Goal: Task Accomplishment & Management: Use online tool/utility

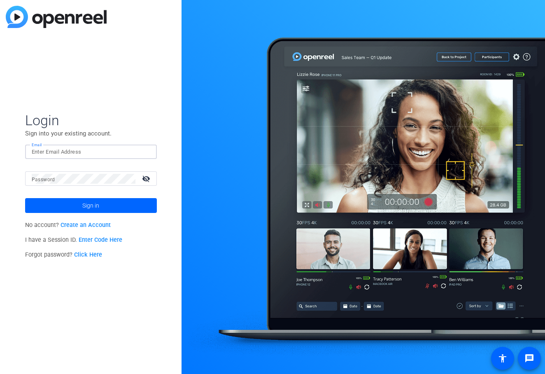
click at [78, 152] on input "Email" at bounding box center [91, 152] width 119 height 10
type input "[EMAIL_ADDRESS][DOMAIN_NAME]"
click at [25, 198] on button "Sign in" at bounding box center [91, 205] width 132 height 15
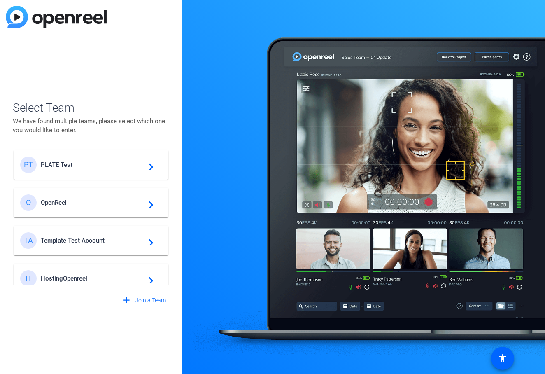
click at [62, 165] on span "PLATE Test" at bounding box center [92, 164] width 103 height 7
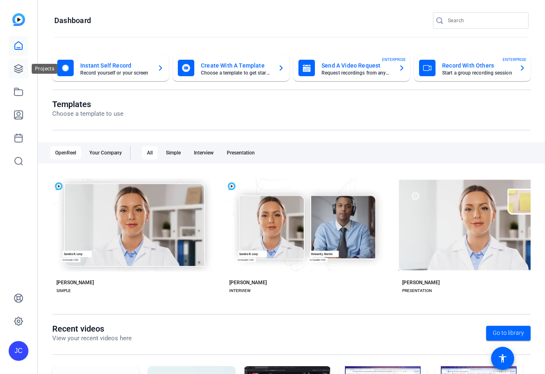
click at [18, 66] on icon at bounding box center [19, 69] width 10 height 10
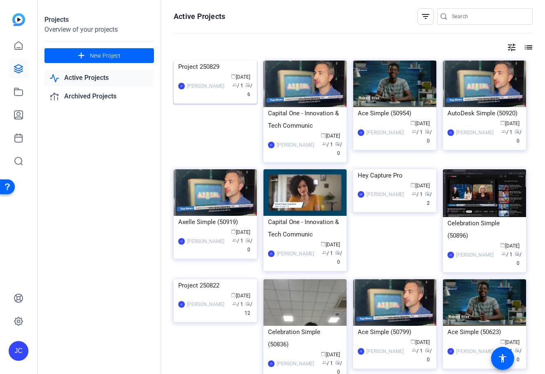
click at [230, 61] on img at bounding box center [215, 61] width 83 height 0
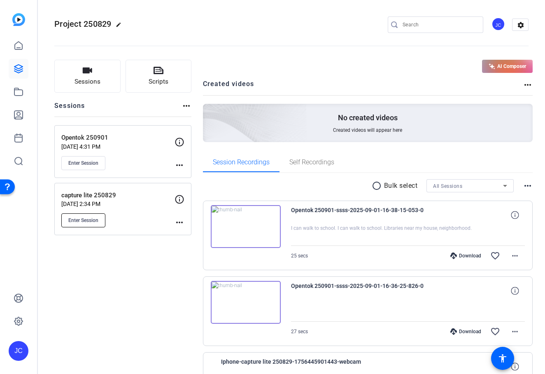
click at [96, 220] on span "Enter Session" at bounding box center [83, 220] width 30 height 7
click at [256, 30] on div "Project 250829 edit JC settings" at bounding box center [291, 25] width 474 height 12
click at [224, 32] on openreel-divider-bar at bounding box center [291, 43] width 474 height 25
click at [204, 37] on openreel-divider-bar at bounding box center [291, 43] width 474 height 25
click at [156, 25] on div "Project 250829 edit JC settings" at bounding box center [291, 25] width 474 height 12
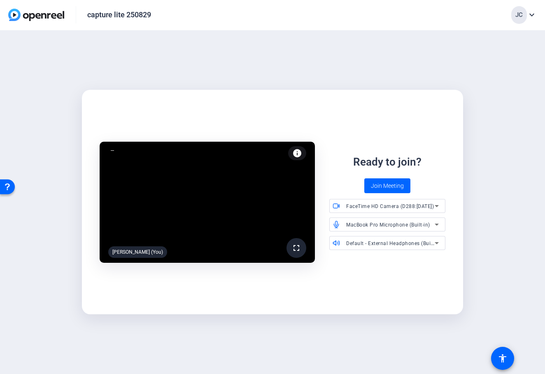
click at [390, 82] on div "fullscreen Jihye Cho (You) info Test your audio and video Ready to join? Join M…" at bounding box center [272, 202] width 545 height 344
click at [294, 150] on mat-icon "info" at bounding box center [297, 153] width 10 height 10
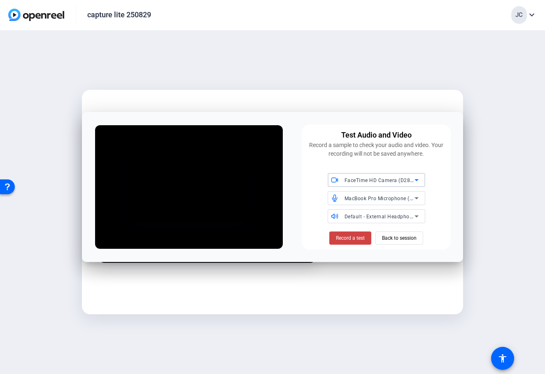
click at [423, 182] on div "FaceTime HD Camera (D288:CE50)" at bounding box center [377, 180] width 98 height 14
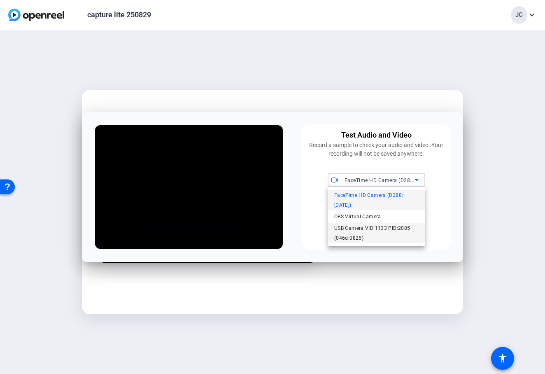
click at [405, 223] on span "USB Camera VID:1133 PID:2085 (046d:0825)" at bounding box center [376, 233] width 84 height 20
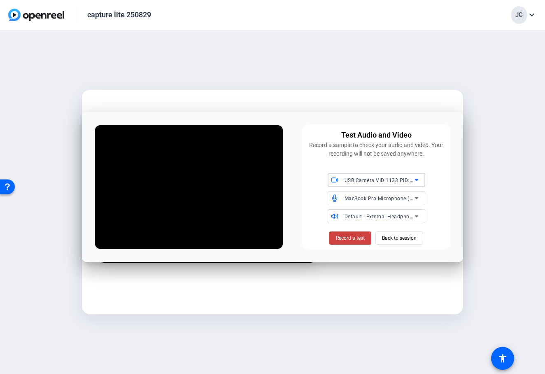
click at [408, 180] on span "USB Camera VID:1133 PID:2085 (046d:0825)" at bounding box center [399, 180] width 109 height 7
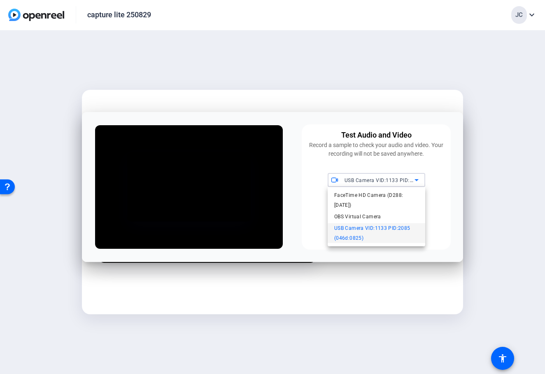
click at [394, 232] on span "USB Camera VID:1133 PID:2085 (046d:0825)" at bounding box center [376, 233] width 84 height 20
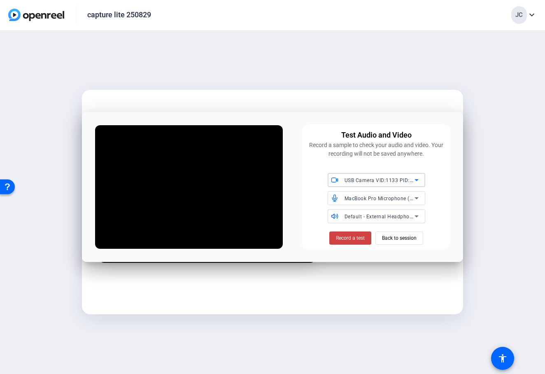
click at [396, 182] on span "USB Camera VID:1133 PID:2085 (046d:0825)" at bounding box center [399, 180] width 109 height 7
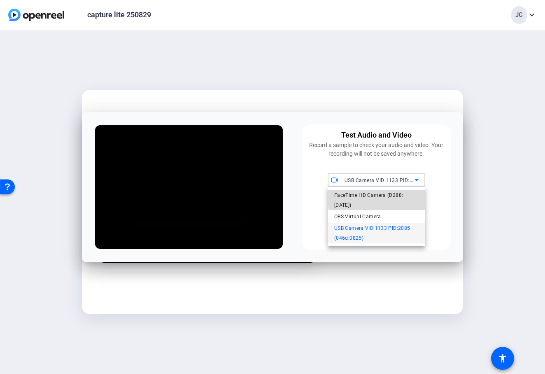
click at [387, 196] on span "FaceTime HD Camera (D288:CE50)" at bounding box center [376, 200] width 84 height 20
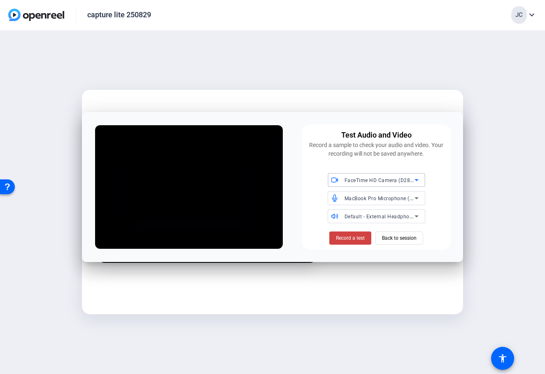
click at [395, 179] on span "FaceTime HD Camera (D288:CE50)" at bounding box center [389, 180] width 88 height 7
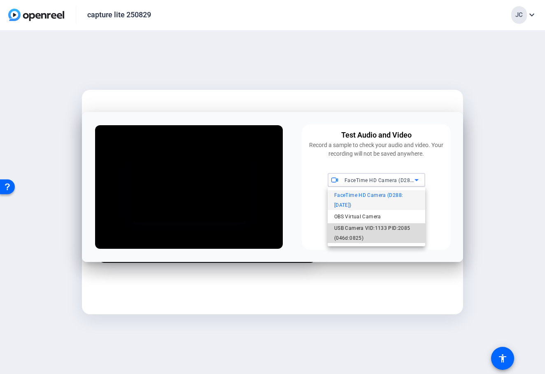
click at [369, 224] on span "USB Camera VID:1133 PID:2085 (046d:0825)" at bounding box center [376, 233] width 84 height 20
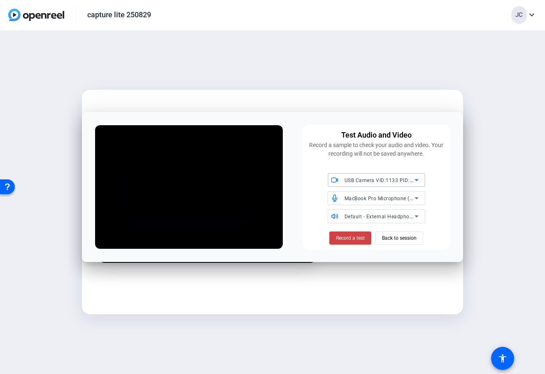
click at [317, 161] on div "Test Audio and Video Record a sample to check your audio and video. Your record…" at bounding box center [376, 186] width 149 height 125
click at [345, 199] on span "MacBook Pro Microphone (Built-in)" at bounding box center [387, 198] width 84 height 7
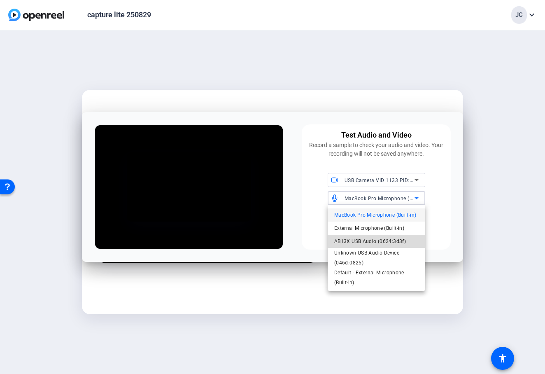
click at [344, 239] on span "AB13X USB Audio (0624:3d3f)" at bounding box center [370, 241] width 72 height 10
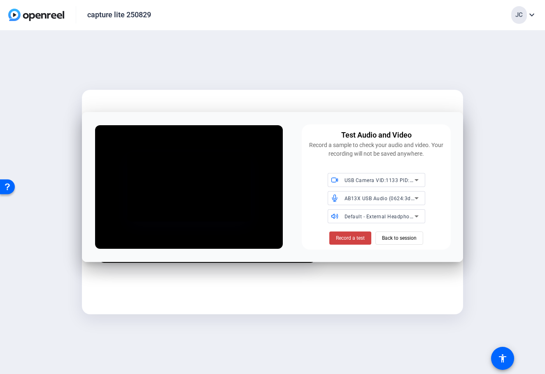
click at [307, 244] on div "Record a test Back to session" at bounding box center [376, 237] width 139 height 15
click at [380, 212] on div "Default - External Headphones (Built-in)" at bounding box center [380, 216] width 70 height 10
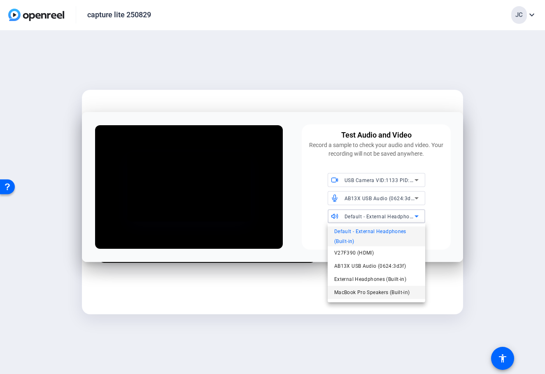
click at [365, 287] on mat-option "MacBook Pro Speakers (Built-in)" at bounding box center [377, 292] width 98 height 13
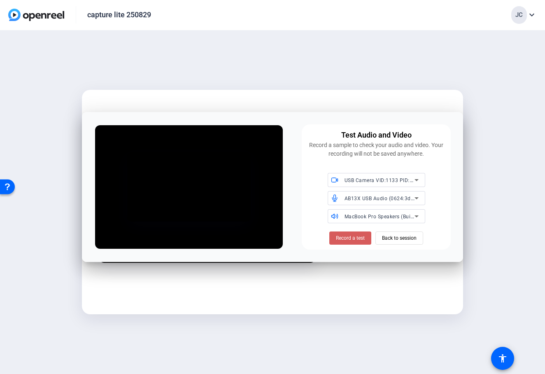
click at [350, 236] on span "Record a test" at bounding box center [350, 237] width 29 height 7
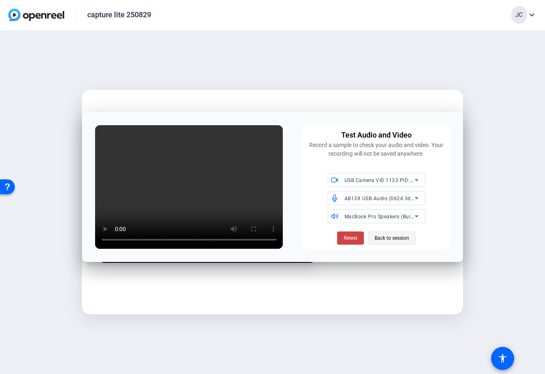
click at [382, 231] on span "Back to session" at bounding box center [392, 238] width 35 height 16
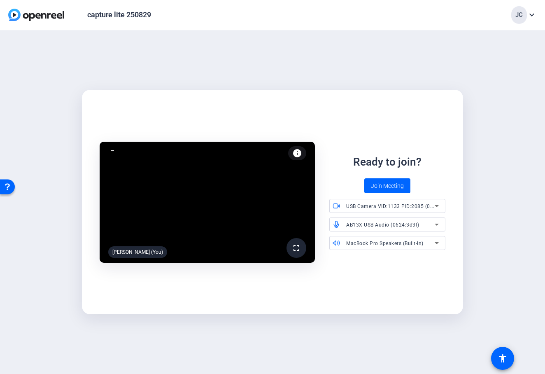
click at [355, 103] on mat-card "fullscreen Jihye Cho (You) info Test your audio and video Ready to join? Join M…" at bounding box center [273, 202] width 382 height 224
click at [373, 205] on span "USB Camera VID:1133 PID:2085 (046d:0825)" at bounding box center [400, 206] width 109 height 7
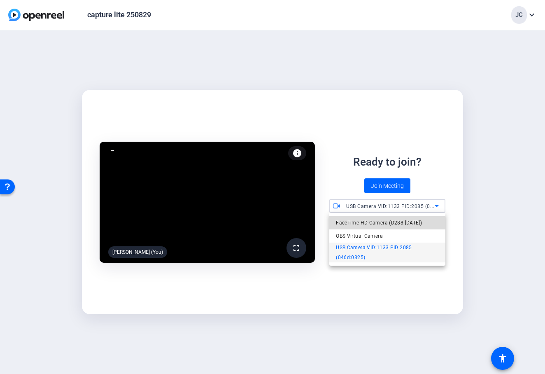
click at [364, 225] on span "FaceTime HD Camera (D288:CE50)" at bounding box center [379, 223] width 86 height 10
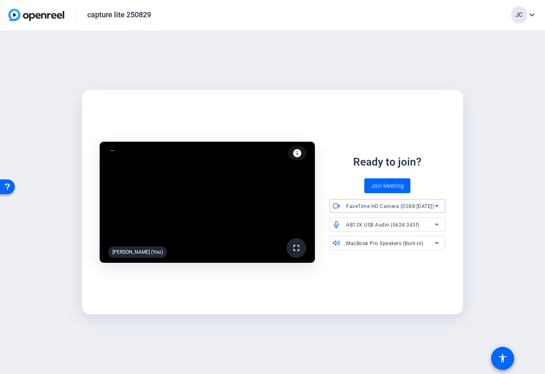
click at [365, 229] on div "AB13X USB Audio (0624:3d3f)" at bounding box center [390, 224] width 89 height 10
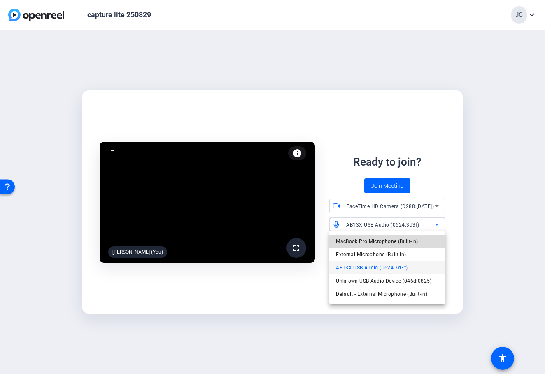
click at [418, 242] on mat-option "MacBook Pro Microphone (Built-in)" at bounding box center [387, 241] width 116 height 13
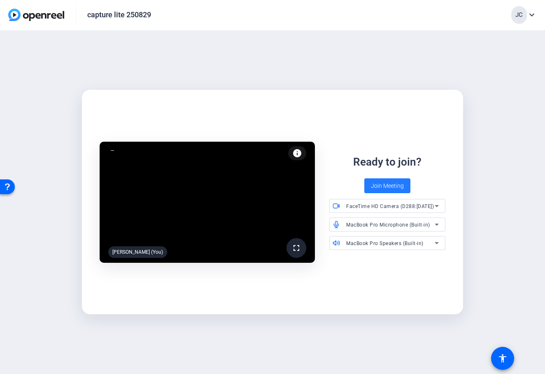
click at [401, 180] on span at bounding box center [387, 186] width 46 height 20
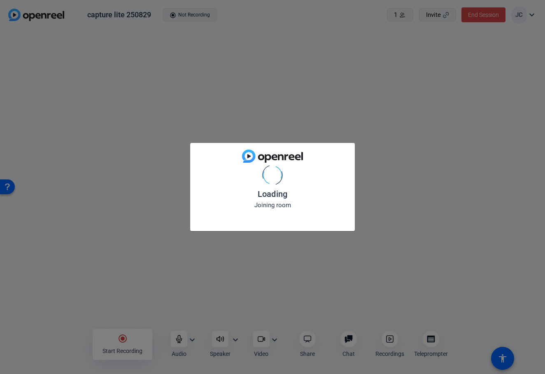
click at [193, 339] on div "Loading Joining room" at bounding box center [272, 187] width 545 height 374
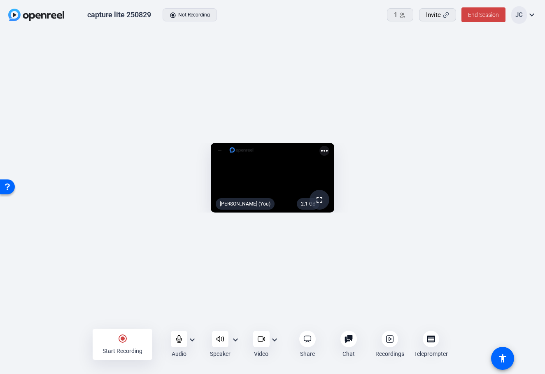
click at [279, 341] on div "Video expand_more" at bounding box center [266, 344] width 39 height 27
click at [272, 341] on mat-icon "expand_more" at bounding box center [275, 340] width 10 height 10
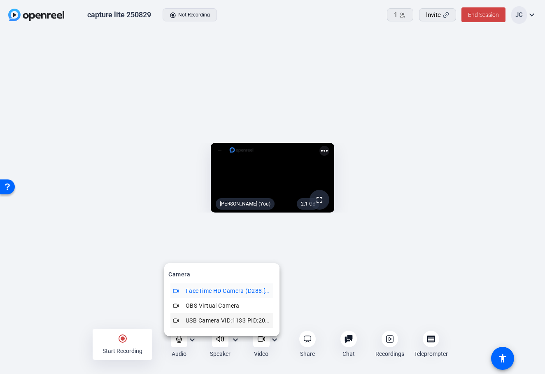
click at [250, 320] on span "USB Camera VID:1133 PID:2085 (046d:0825)" at bounding box center [228, 320] width 85 height 10
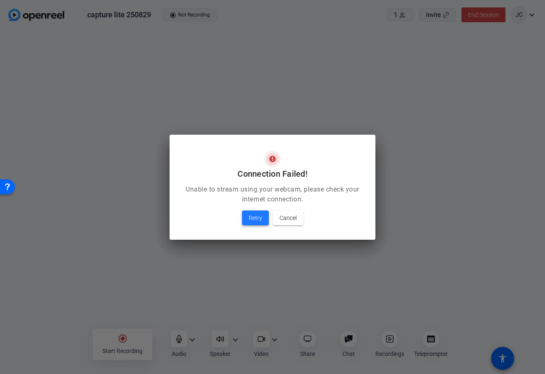
click at [249, 216] on span "Retry" at bounding box center [256, 218] width 14 height 10
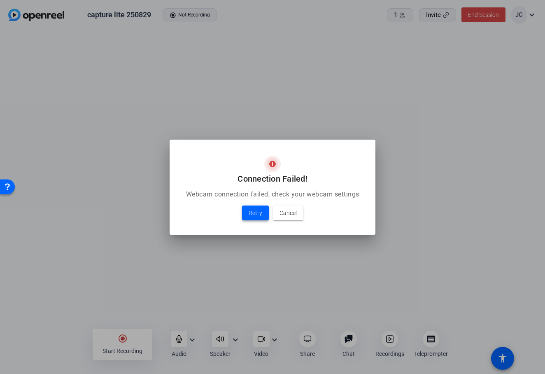
click at [249, 216] on span "Retry" at bounding box center [256, 213] width 14 height 10
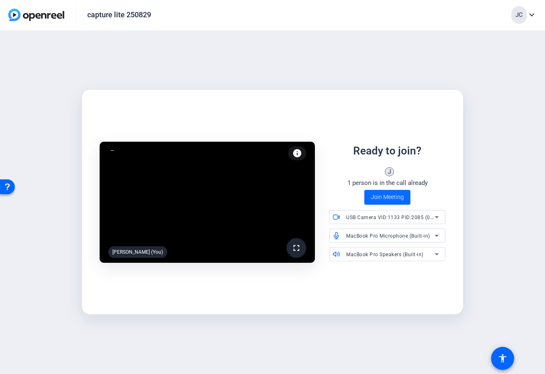
click at [403, 201] on span "Join Meeting" at bounding box center [387, 197] width 33 height 9
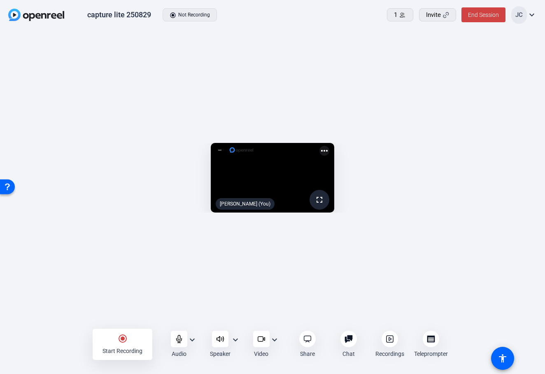
click at [276, 340] on mat-icon "expand_more" at bounding box center [275, 340] width 10 height 10
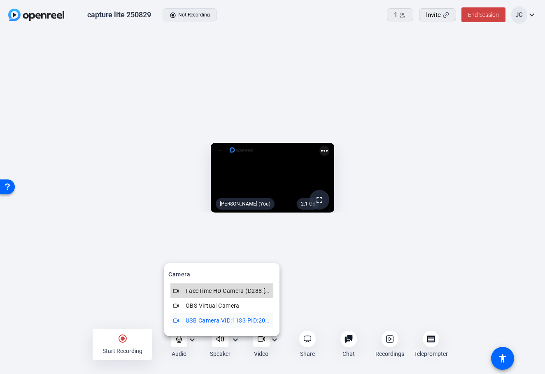
click at [244, 291] on span "FaceTime HD Camera (D288:CE50)" at bounding box center [228, 291] width 85 height 10
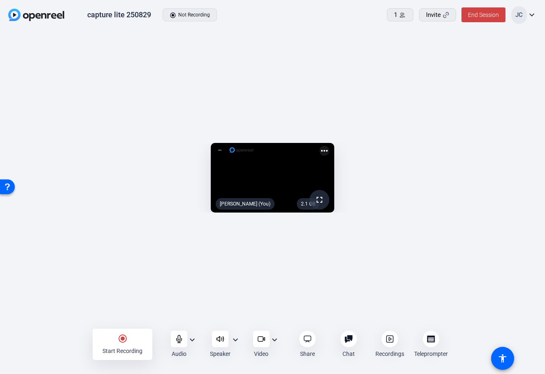
click at [236, 341] on mat-icon "expand_more" at bounding box center [236, 340] width 10 height 10
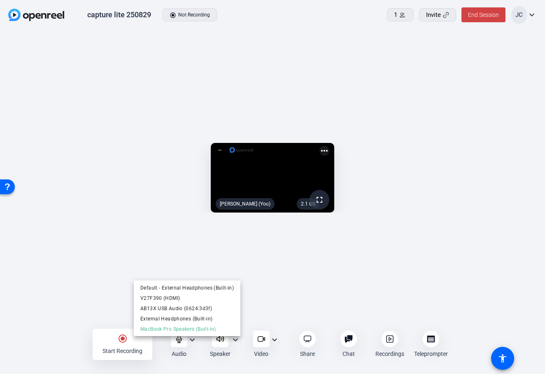
click at [279, 339] on div at bounding box center [272, 187] width 545 height 374
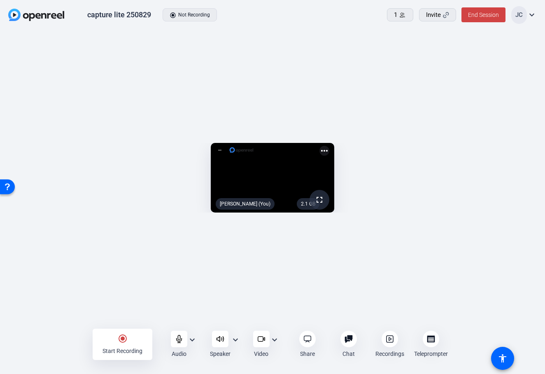
click at [276, 339] on mat-icon "expand_more" at bounding box center [275, 340] width 10 height 10
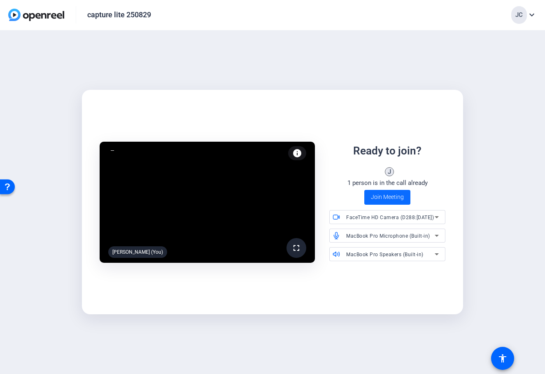
click at [401, 200] on span "Join Meeting" at bounding box center [387, 197] width 33 height 9
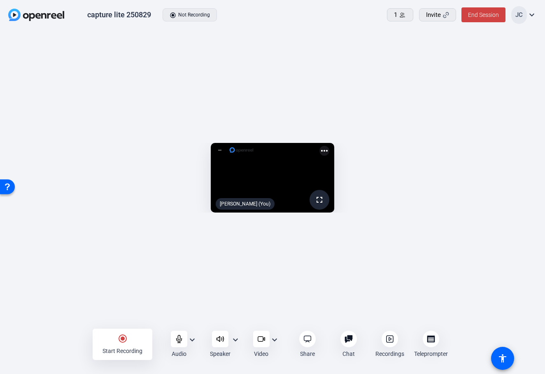
click at [280, 338] on div "Video expand_more" at bounding box center [266, 344] width 39 height 27
click at [277, 340] on mat-icon "expand_more" at bounding box center [275, 340] width 10 height 10
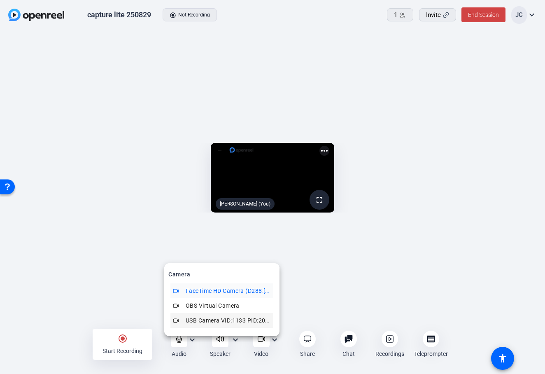
click at [255, 318] on span "USB Camera VID:1133 PID:2085 (046d:0825)" at bounding box center [228, 320] width 85 height 10
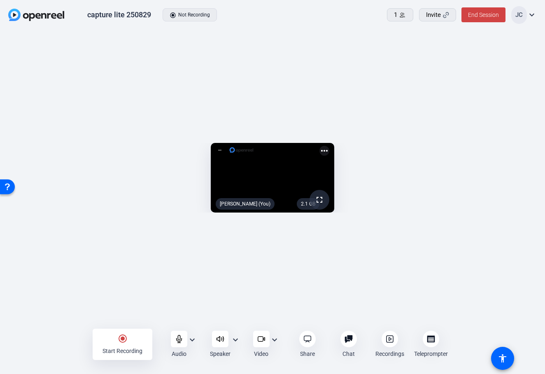
click at [193, 339] on mat-icon "expand_more" at bounding box center [192, 340] width 10 height 10
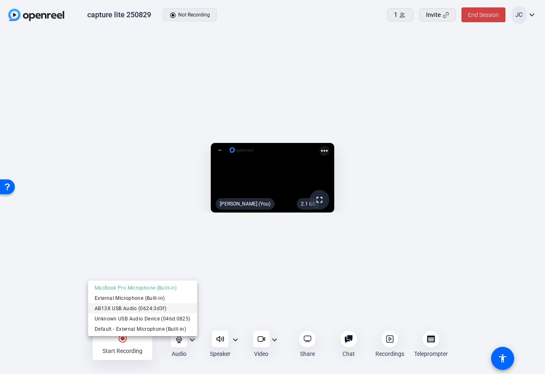
click at [174, 309] on span "AB13X USB Audio (0624:3d3f)" at bounding box center [143, 308] width 96 height 10
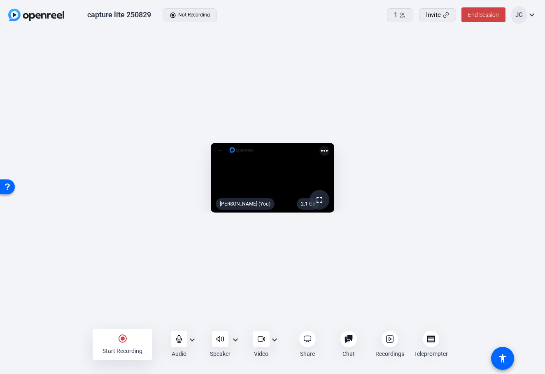
click at [233, 338] on mat-icon "expand_more" at bounding box center [236, 340] width 10 height 10
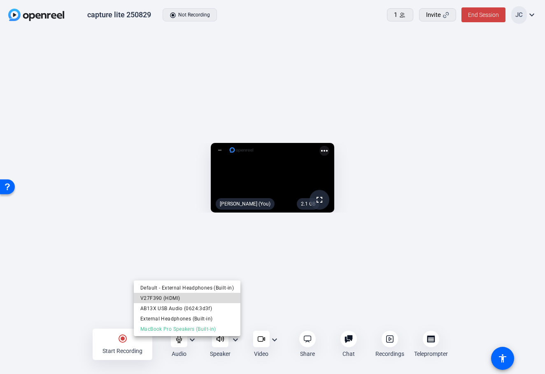
click at [218, 299] on span "V27F390 (HDMI)" at bounding box center [186, 298] width 93 height 10
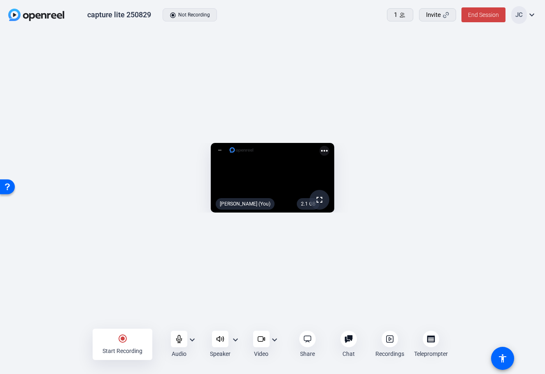
click at [234, 339] on mat-icon "expand_more" at bounding box center [236, 340] width 10 height 10
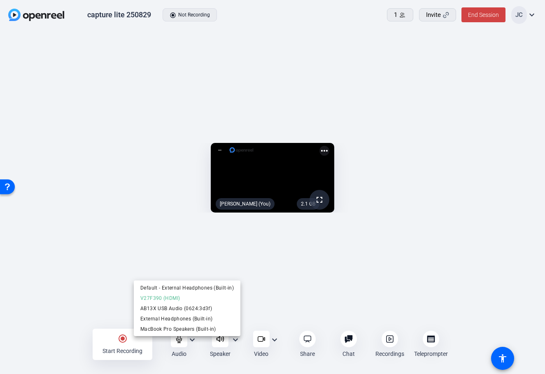
click at [234, 339] on div at bounding box center [272, 187] width 545 height 374
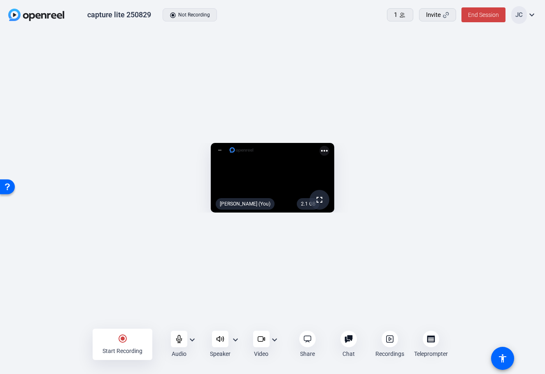
click at [217, 322] on div "2.1 GB fullscreen Jihye Cho (You) more_horiz" at bounding box center [272, 179] width 545 height 299
click at [332, 21] on div "capture lite 250829 radio_button_checked Not Recording 1 Invite End Session JC …" at bounding box center [272, 15] width 545 height 30
click at [196, 337] on mat-icon "expand_more" at bounding box center [192, 340] width 10 height 10
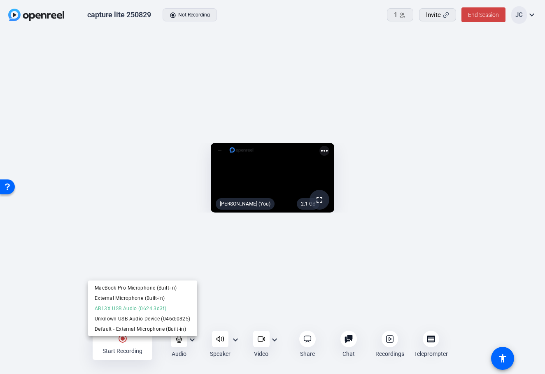
click at [238, 339] on div at bounding box center [272, 187] width 545 height 374
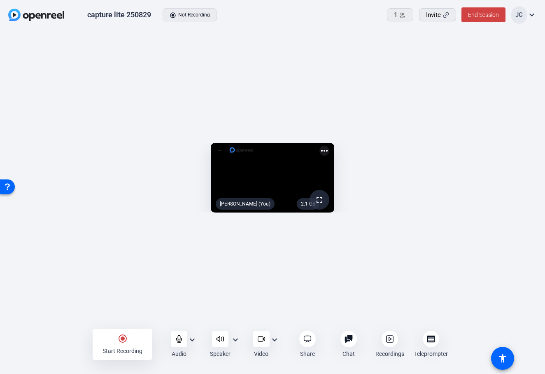
click at [236, 340] on mat-icon "expand_more" at bounding box center [236, 340] width 10 height 10
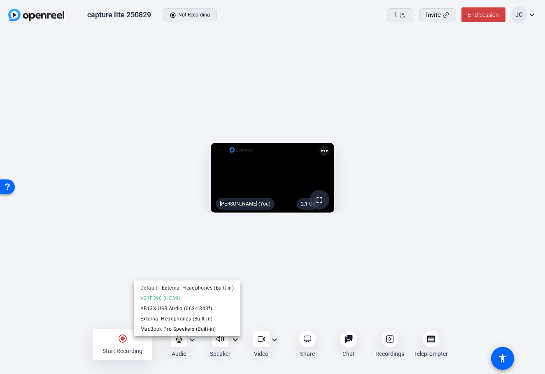
click at [275, 317] on div at bounding box center [272, 187] width 545 height 374
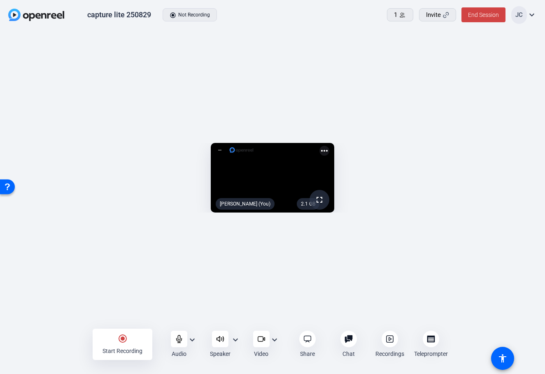
click at [123, 343] on mat-icon "radio_button_checked" at bounding box center [123, 338] width 10 height 10
click at [127, 344] on div "stop_circle Stop Recording" at bounding box center [123, 344] width 60 height 31
click at [383, 334] on div at bounding box center [390, 339] width 16 height 16
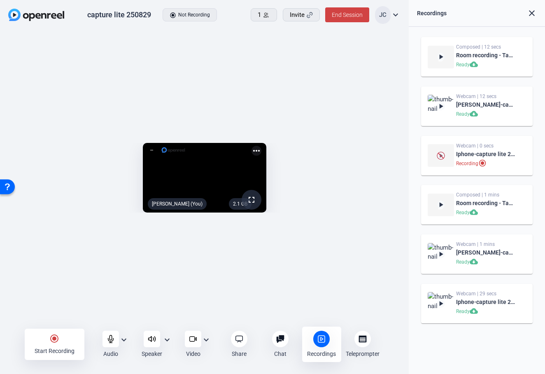
click at [443, 110] on img at bounding box center [441, 106] width 26 height 23
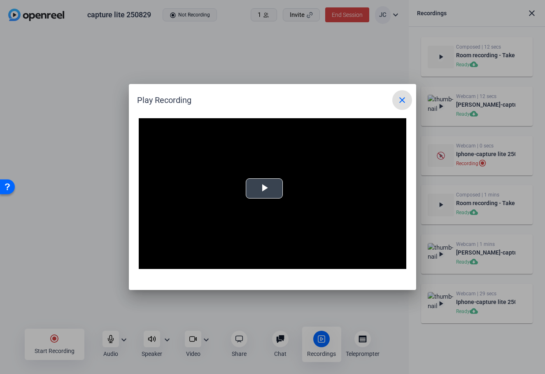
click at [269, 187] on div "Video Player is loading. Play Video Play Mute Current Time 0:00 / Duration -:- …" at bounding box center [273, 193] width 268 height 151
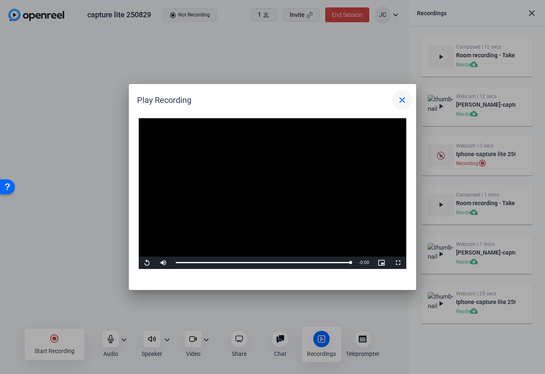
click at [400, 97] on mat-icon "close" at bounding box center [402, 100] width 10 height 10
